Goal: Task Accomplishment & Management: Complete application form

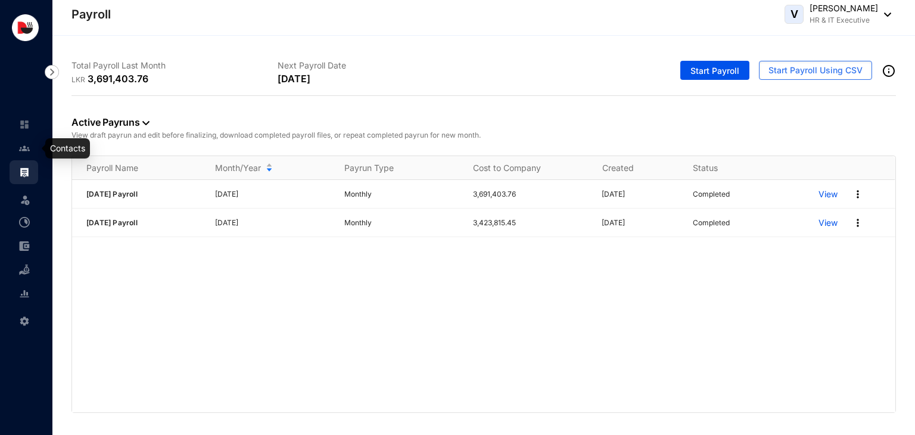
click at [22, 154] on link at bounding box center [34, 148] width 30 height 12
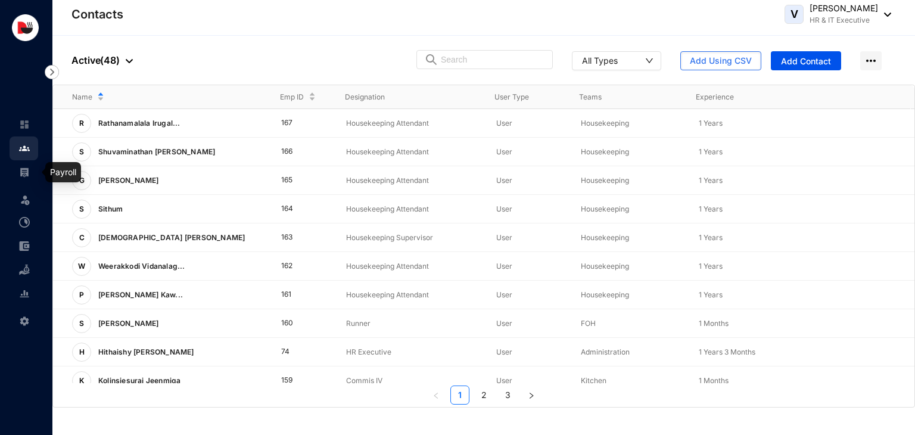
click at [30, 178] on link at bounding box center [34, 172] width 30 height 12
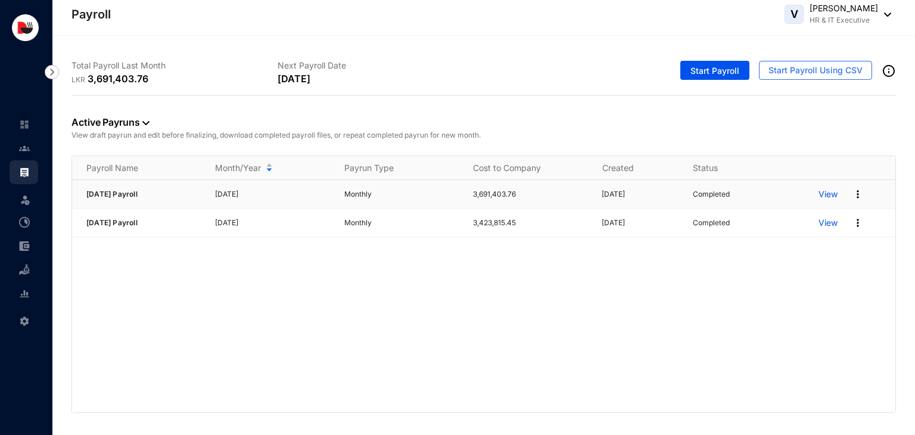
click at [829, 196] on p "View" at bounding box center [828, 194] width 19 height 12
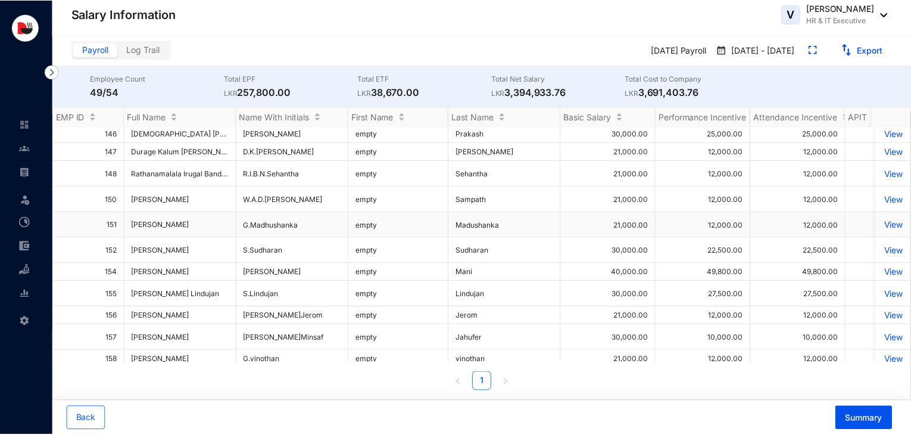
scroll to position [741, 0]
click at [889, 250] on p "View" at bounding box center [896, 250] width 21 height 10
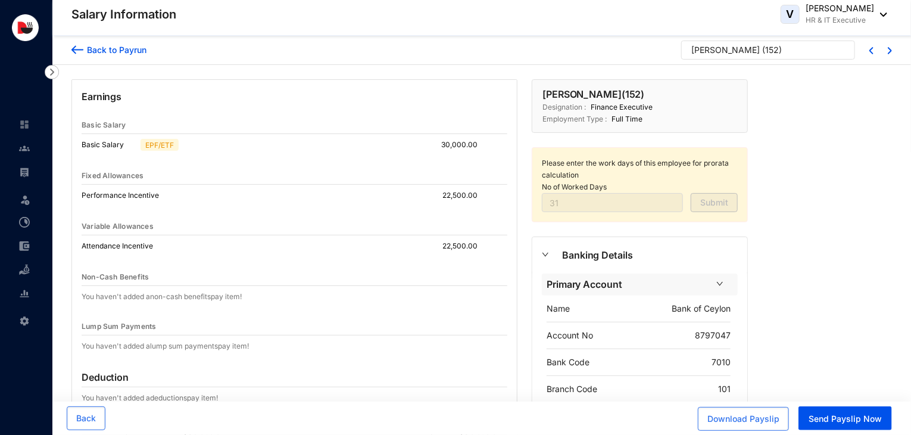
scroll to position [225, 0]
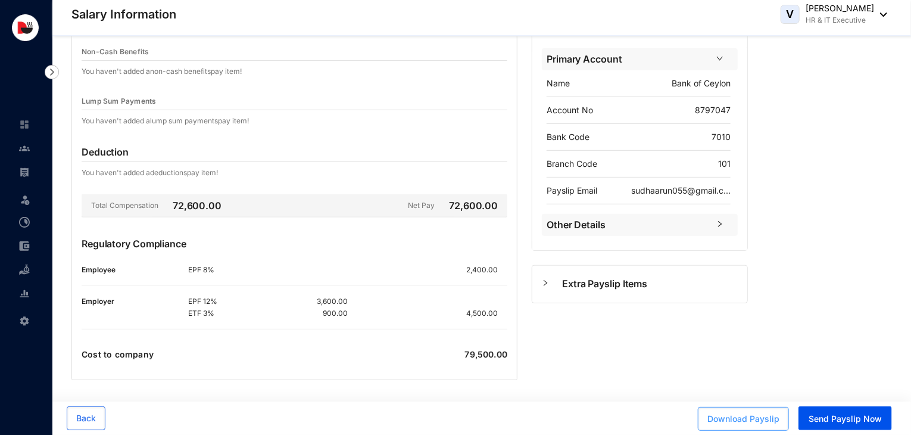
click at [739, 419] on span "Download Payslip" at bounding box center [744, 419] width 72 height 12
click at [811, 299] on div "Back to [PERSON_NAME] ( 152 ) Earnings Basic Salary Basic Salary EPF/ETF 30,000…" at bounding box center [481, 124] width 859 height 626
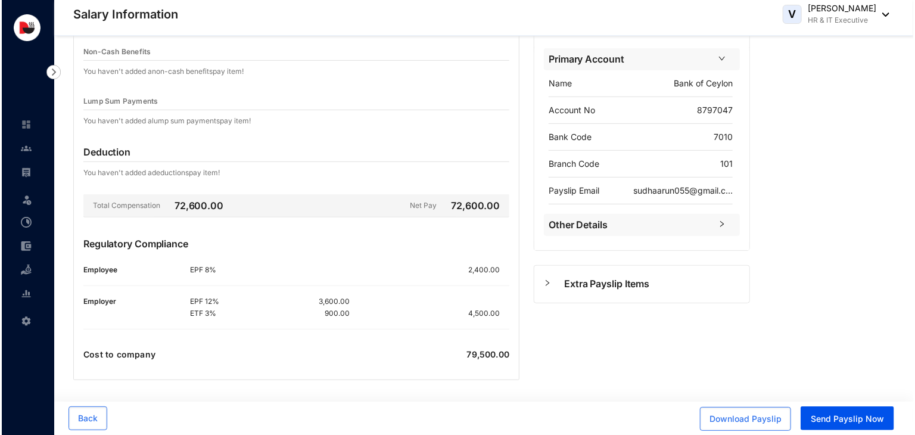
scroll to position [0, 0]
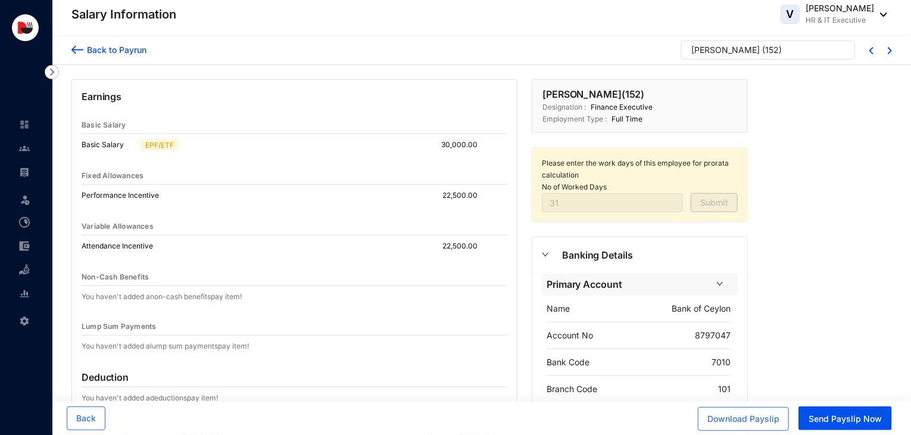
click at [92, 54] on div "Back to Payrun" at bounding box center [114, 49] width 63 height 13
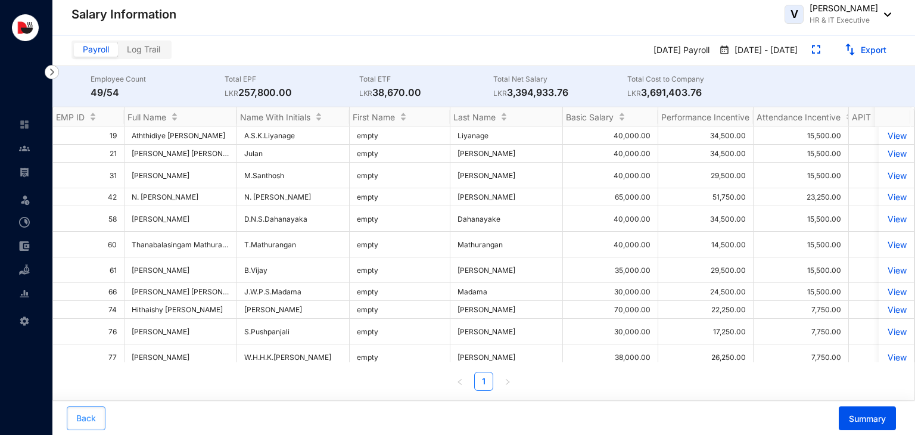
click at [87, 421] on span "Back" at bounding box center [86, 418] width 20 height 12
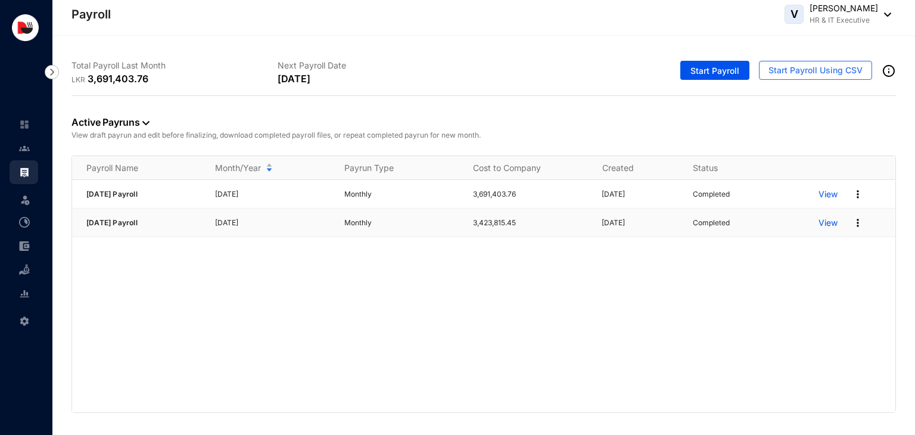
click at [824, 220] on p "View" at bounding box center [828, 223] width 19 height 12
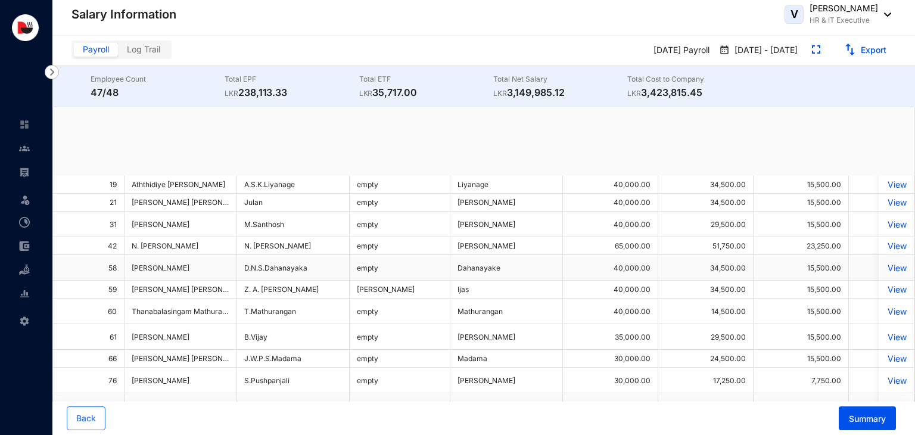
scroll to position [801, 0]
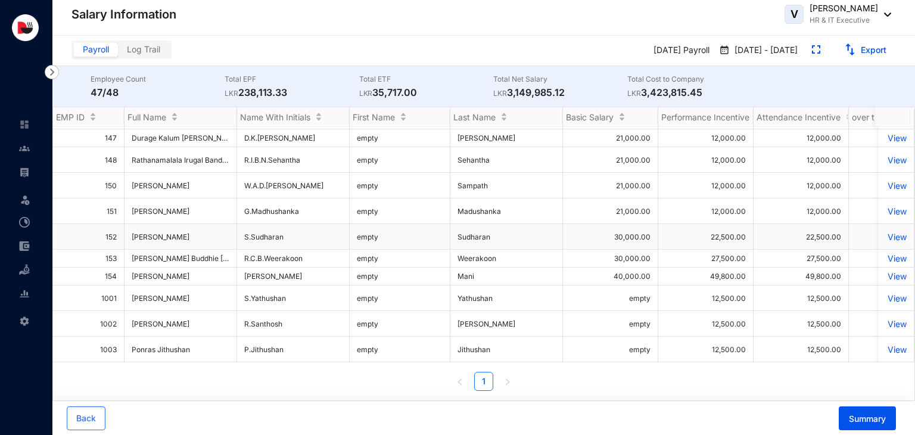
click at [886, 232] on p "View" at bounding box center [896, 237] width 21 height 10
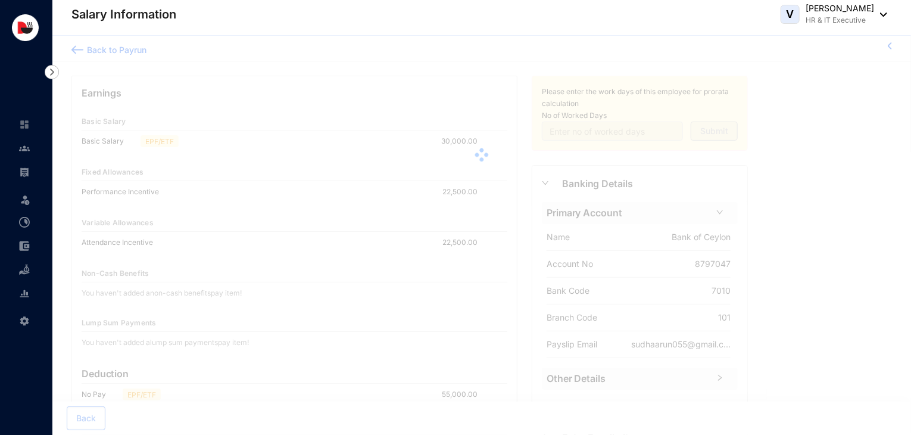
type input "0"
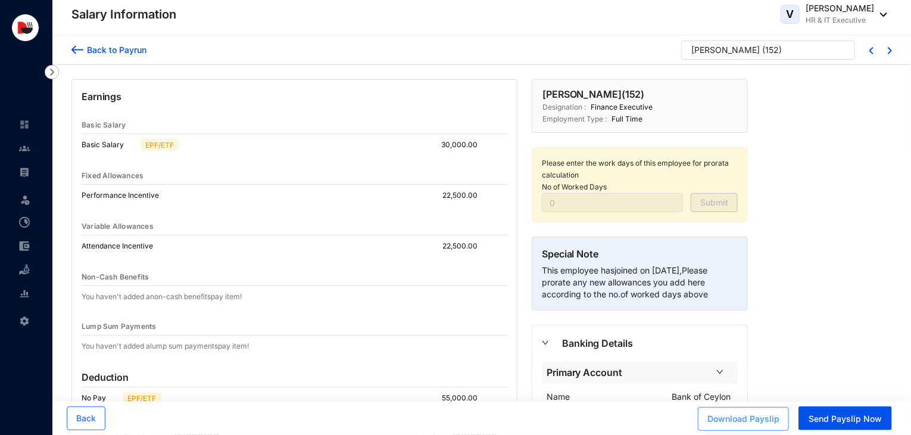
click at [758, 424] on span "Download Payslip" at bounding box center [744, 419] width 72 height 12
click at [98, 53] on div "Back to Payrun" at bounding box center [114, 49] width 63 height 13
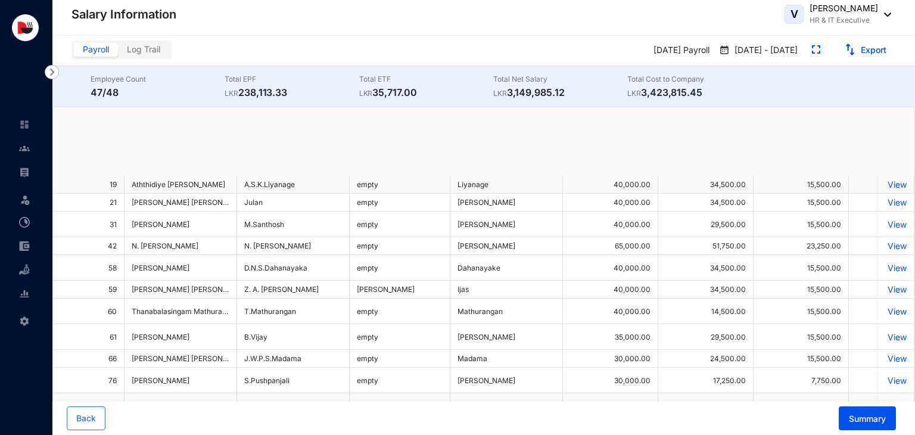
click at [33, 150] on link at bounding box center [34, 148] width 30 height 12
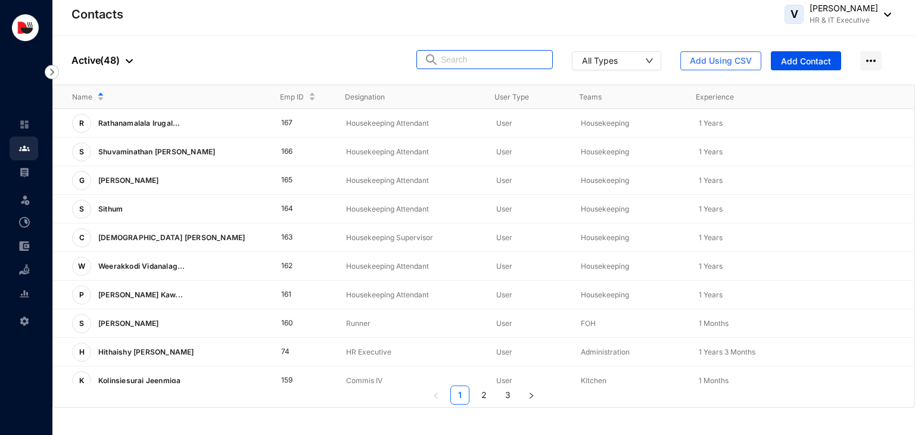
click at [524, 64] on input "text" at bounding box center [493, 60] width 104 height 18
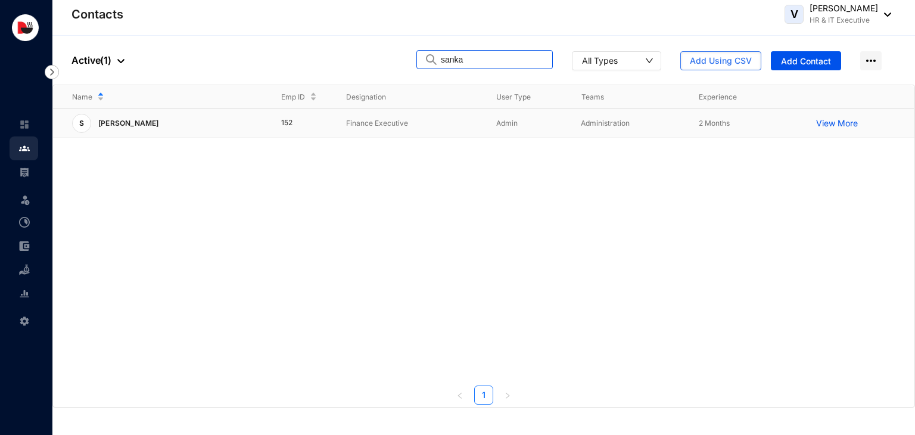
type input "sanka"
click at [402, 119] on p "Finance Executive" at bounding box center [411, 123] width 131 height 12
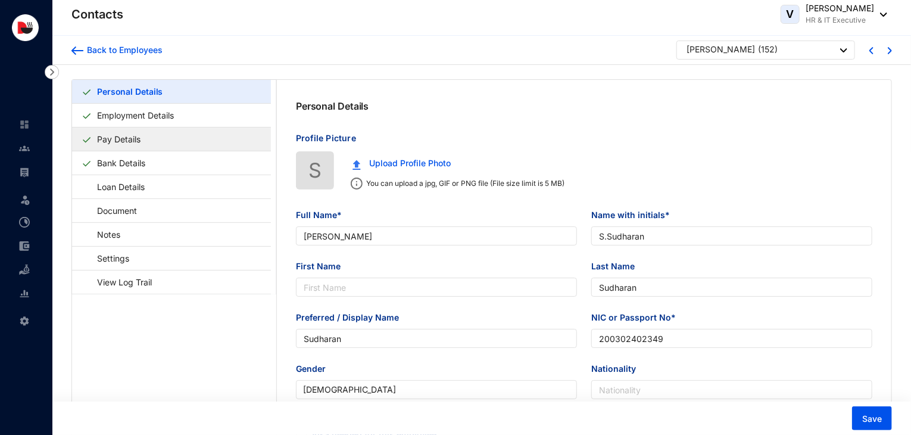
type input "[PERSON_NAME]"
type input "S.Sudharan"
type input "Sudharan"
type input "200302402349"
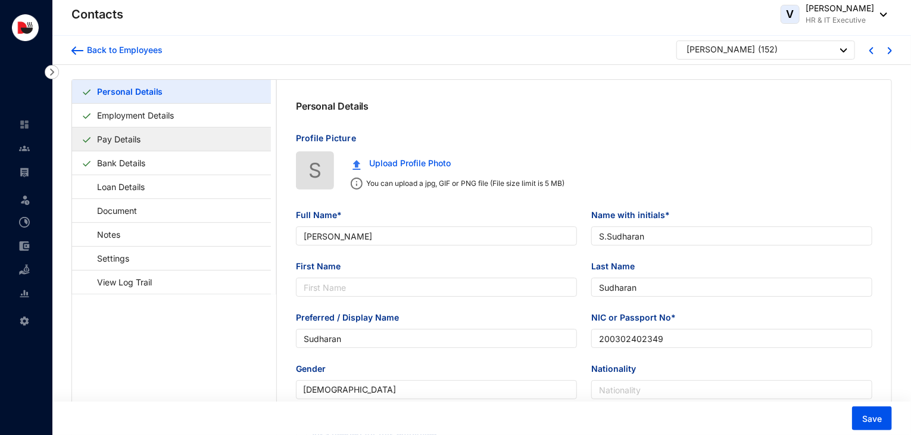
type input "771744452"
type input "[STREET_ADDRESS]."
type input "[DATE]"
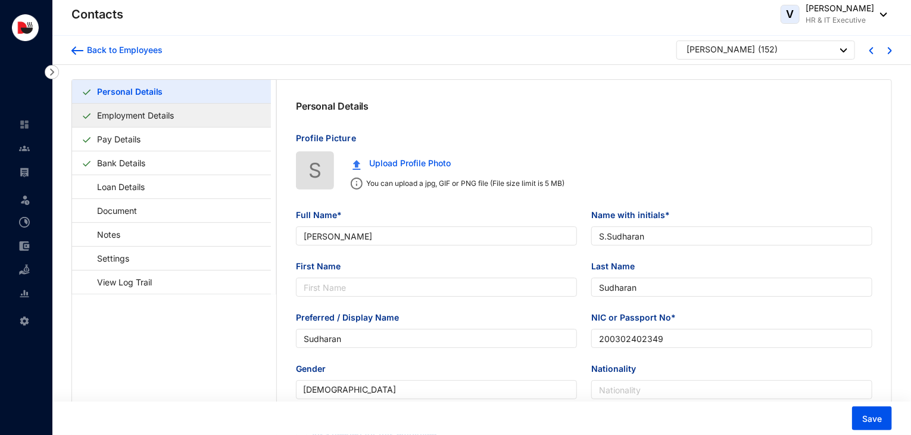
click at [138, 116] on link "Employment Details" at bounding box center [135, 115] width 86 height 24
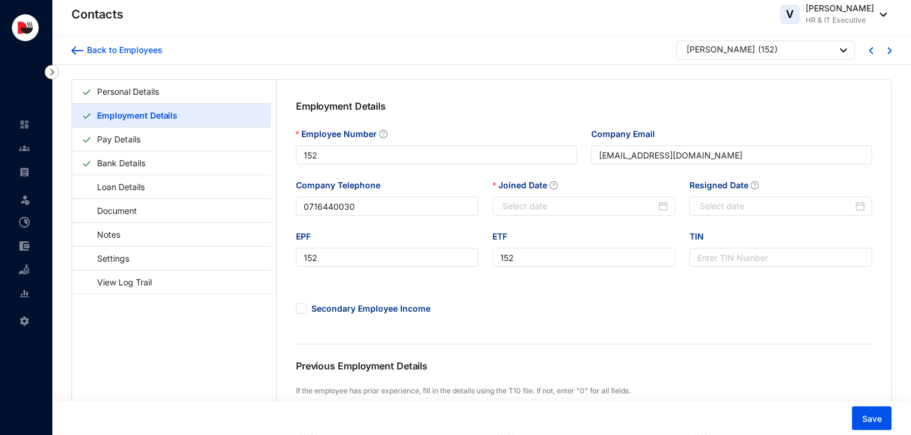
type input "[DATE]"
click at [164, 92] on link "Personal Details" at bounding box center [127, 91] width 71 height 24
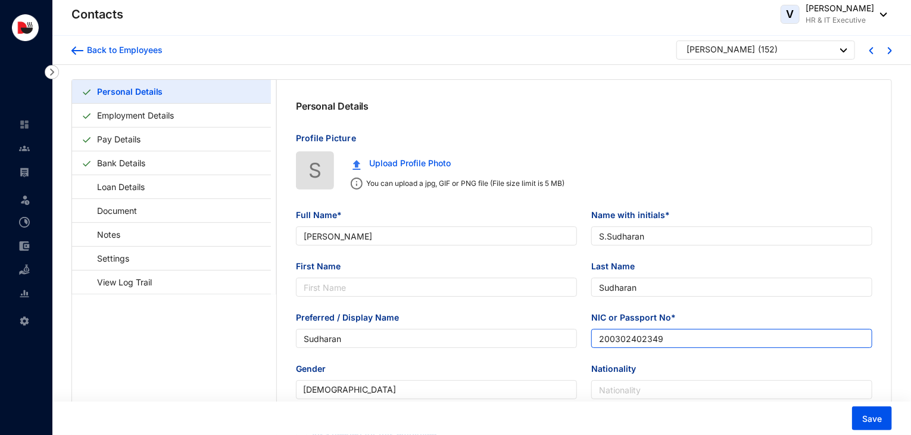
drag, startPoint x: 683, startPoint y: 343, endPoint x: 527, endPoint y: 355, distance: 157.2
click at [527, 355] on div "Preferred / Display Name Sudharan NIC or Passport No* 200302402349" at bounding box center [584, 336] width 591 height 51
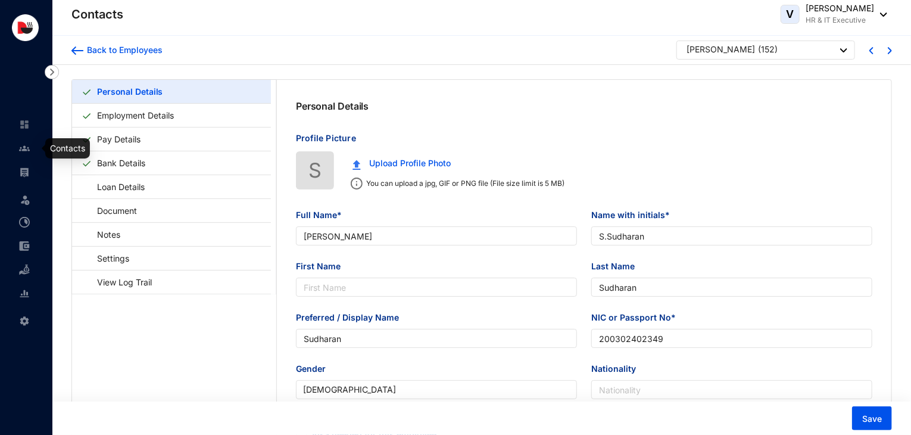
click at [27, 148] on img at bounding box center [24, 148] width 11 height 11
